Goal: Task Accomplishment & Management: Manage account settings

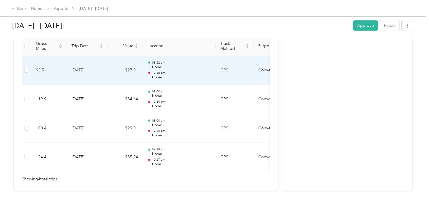
click at [159, 71] on p "12:38 pm" at bounding box center [181, 73] width 59 height 4
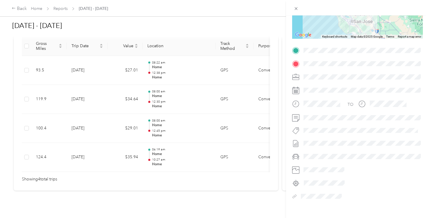
scroll to position [96, 0]
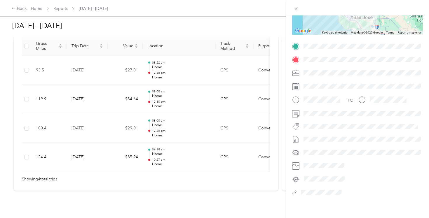
click at [192, 77] on div "Trip details This trip cannot be edited because it is either under review, appr…" at bounding box center [214, 109] width 429 height 218
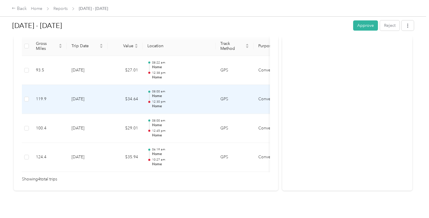
click at [78, 95] on td "[DATE]" at bounding box center [87, 99] width 41 height 29
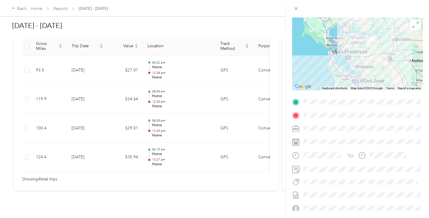
scroll to position [41, 0]
click at [114, 117] on div "Trip details This trip cannot be edited because it is either under review, appr…" at bounding box center [214, 109] width 429 height 218
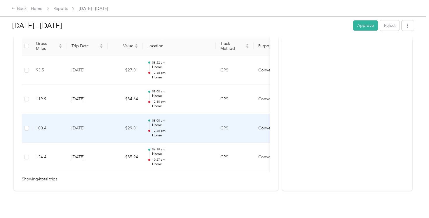
click at [76, 129] on td "[DATE]" at bounding box center [87, 128] width 41 height 29
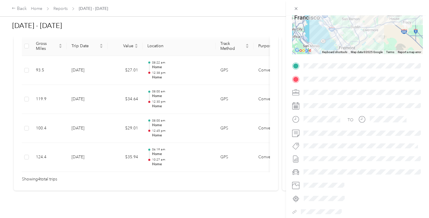
scroll to position [76, 0]
click at [88, 157] on div "Trip details This trip cannot be edited because it is either under review, appr…" at bounding box center [214, 109] width 429 height 218
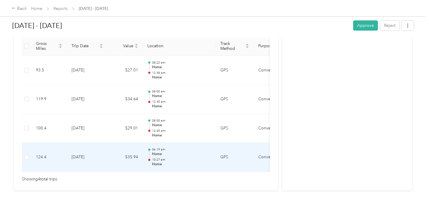
click at [79, 160] on td "[DATE]" at bounding box center [87, 157] width 41 height 29
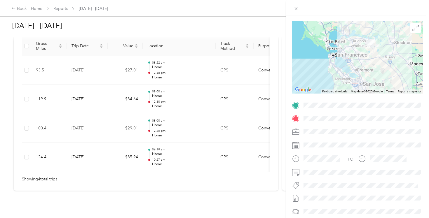
scroll to position [38, 0]
click at [297, 8] on icon at bounding box center [295, 8] width 5 height 5
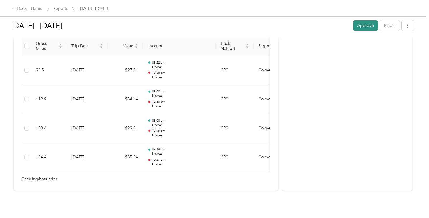
click at [366, 25] on button "Approve" at bounding box center [365, 25] width 25 height 10
click at [35, 10] on link "Home" at bounding box center [36, 8] width 11 height 5
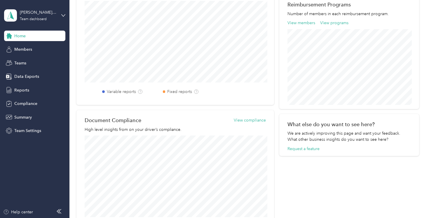
scroll to position [84, 0]
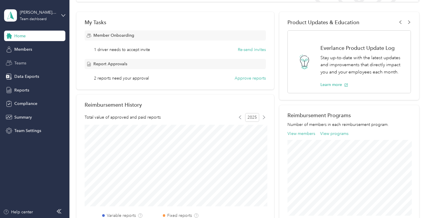
click at [18, 64] on span "Teams" at bounding box center [20, 63] width 12 height 6
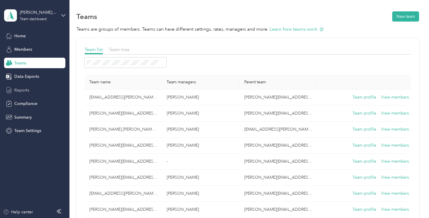
click at [21, 91] on span "Reports" at bounding box center [21, 90] width 15 height 6
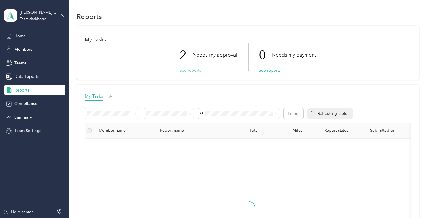
click at [192, 72] on button "See reports" at bounding box center [190, 70] width 22 height 6
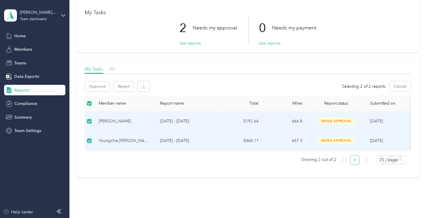
scroll to position [47, 0]
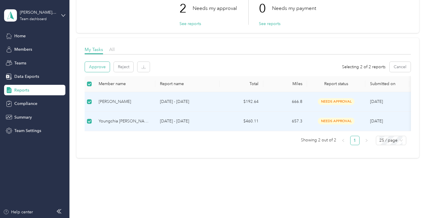
click at [98, 63] on button "Approve" at bounding box center [97, 67] width 25 height 10
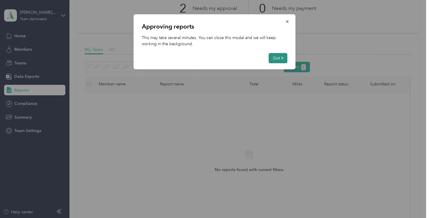
click at [280, 60] on button "Got it" at bounding box center [278, 58] width 19 height 10
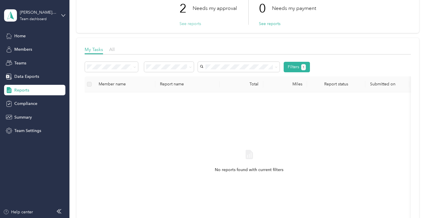
click at [194, 24] on button "See reports" at bounding box center [190, 24] width 22 height 6
click at [15, 34] on span "Home" at bounding box center [19, 36] width 11 height 6
